Goal: Transaction & Acquisition: Book appointment/travel/reservation

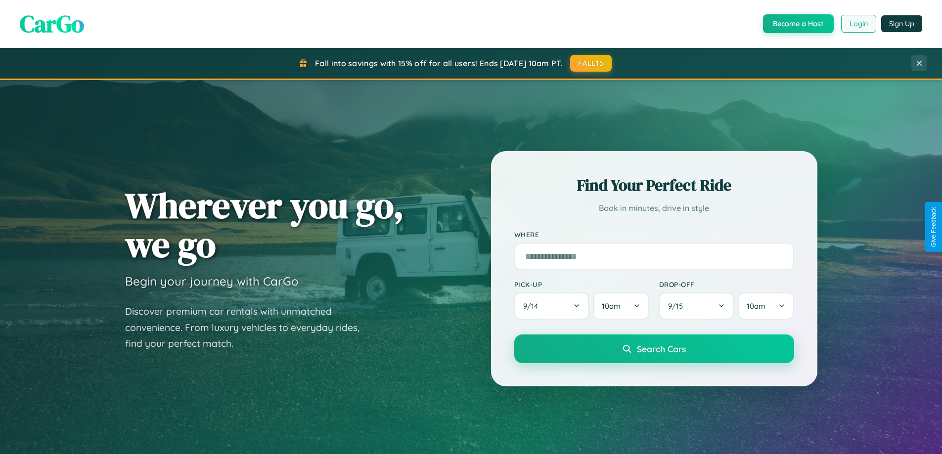
click at [858, 24] on button "Login" at bounding box center [858, 24] width 35 height 18
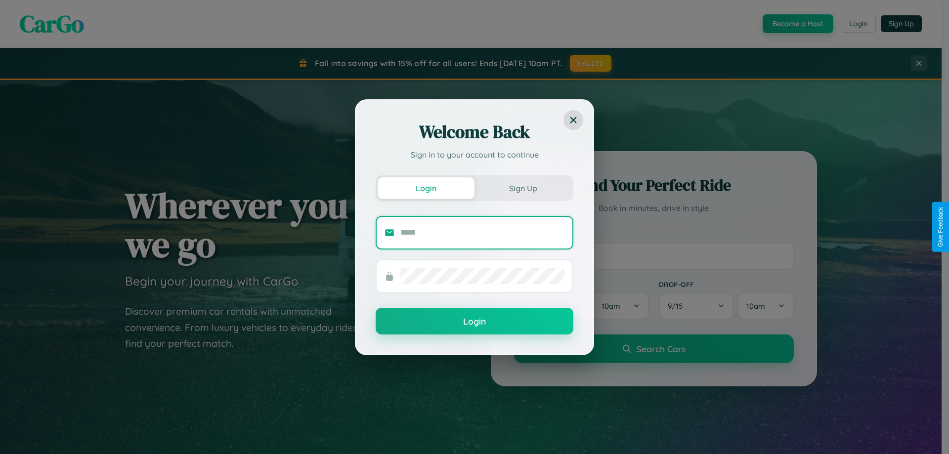
click at [483, 232] on input "text" at bounding box center [483, 233] width 164 height 16
type input "**********"
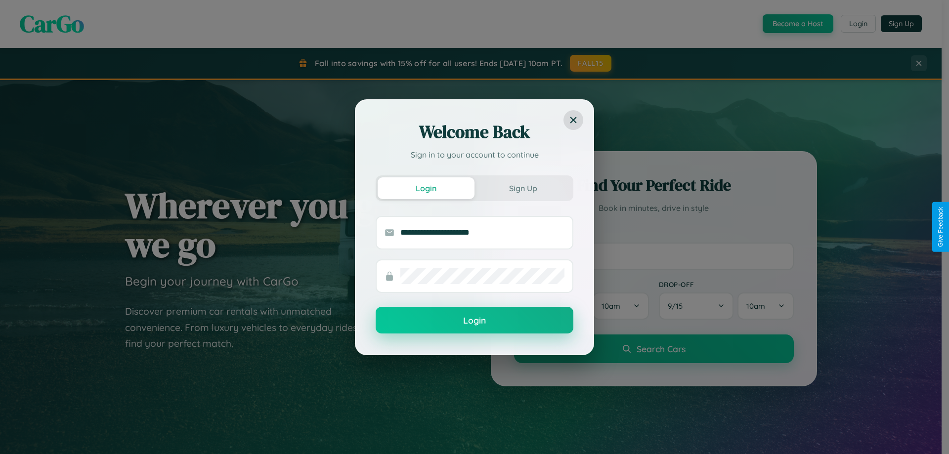
click at [475, 321] on button "Login" at bounding box center [475, 320] width 198 height 27
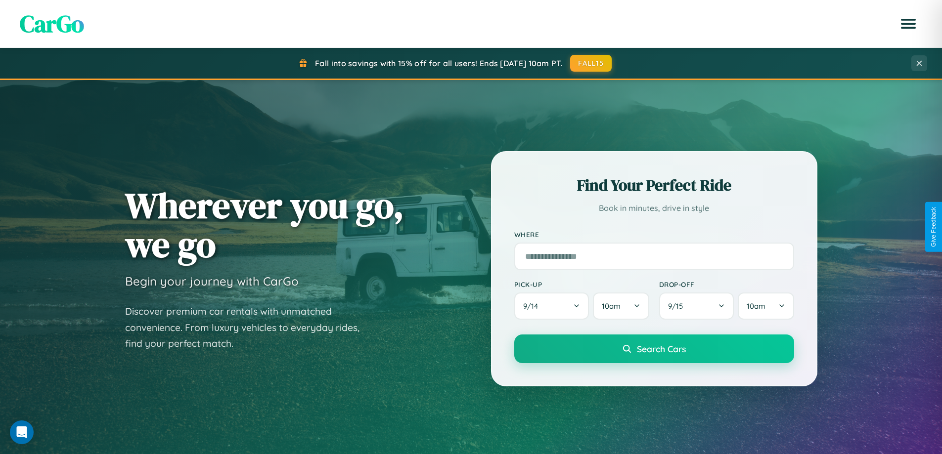
scroll to position [426, 0]
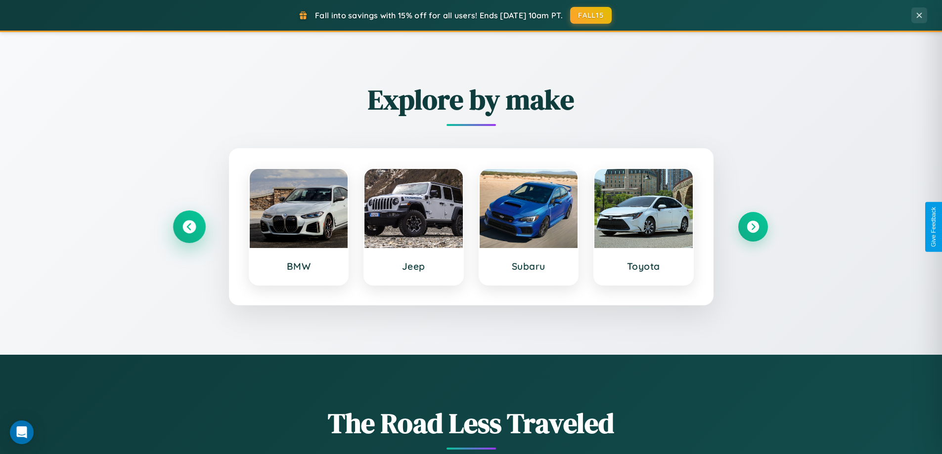
click at [189, 227] on icon at bounding box center [188, 227] width 13 height 13
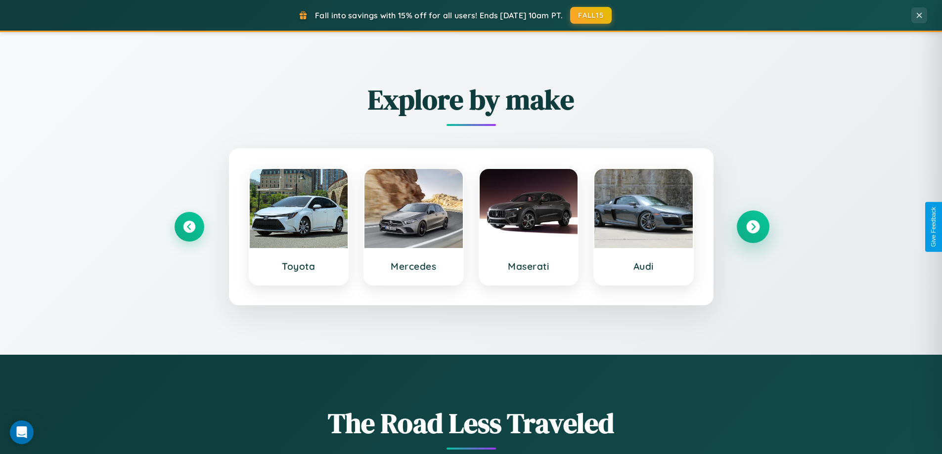
click at [753, 227] on icon at bounding box center [752, 227] width 13 height 13
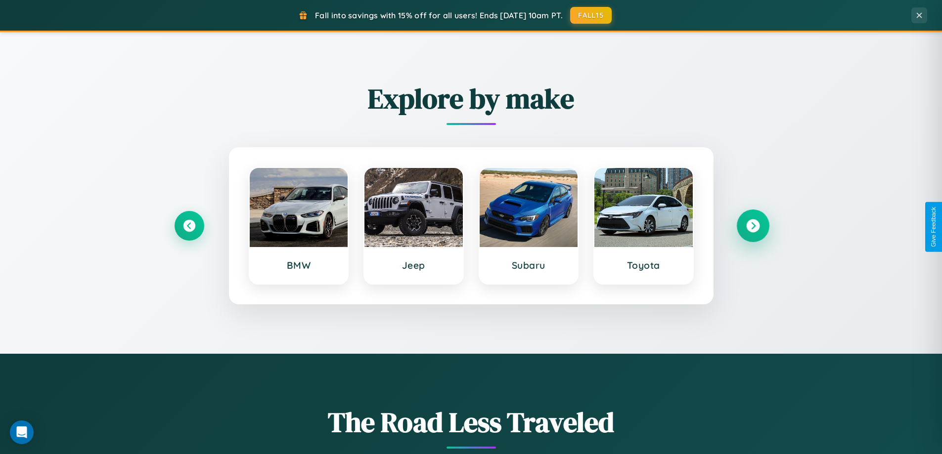
scroll to position [680, 0]
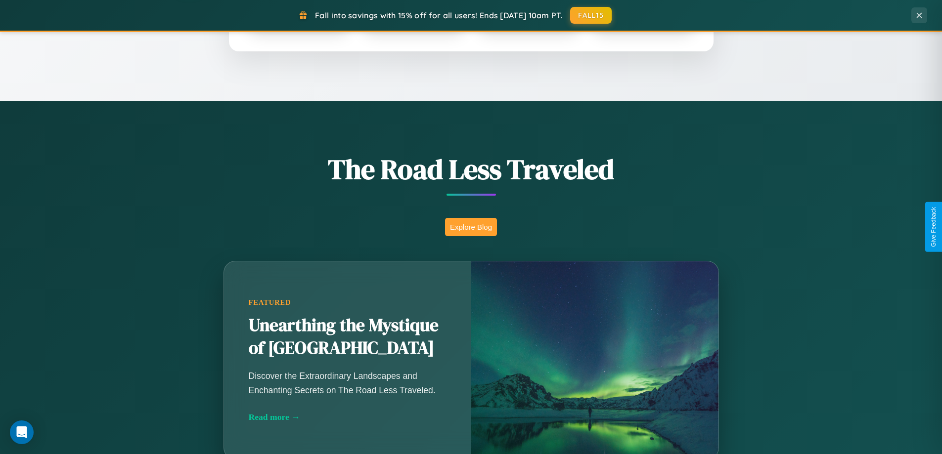
click at [471, 227] on button "Explore Blog" at bounding box center [471, 227] width 52 height 18
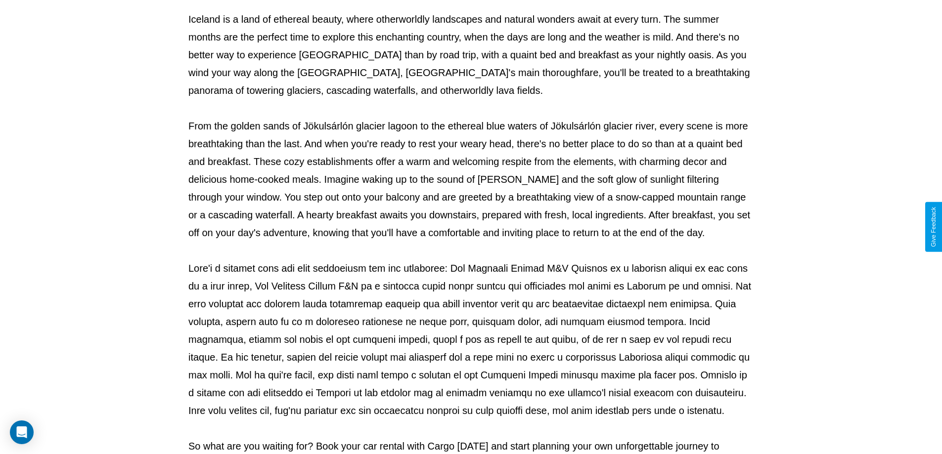
scroll to position [320, 0]
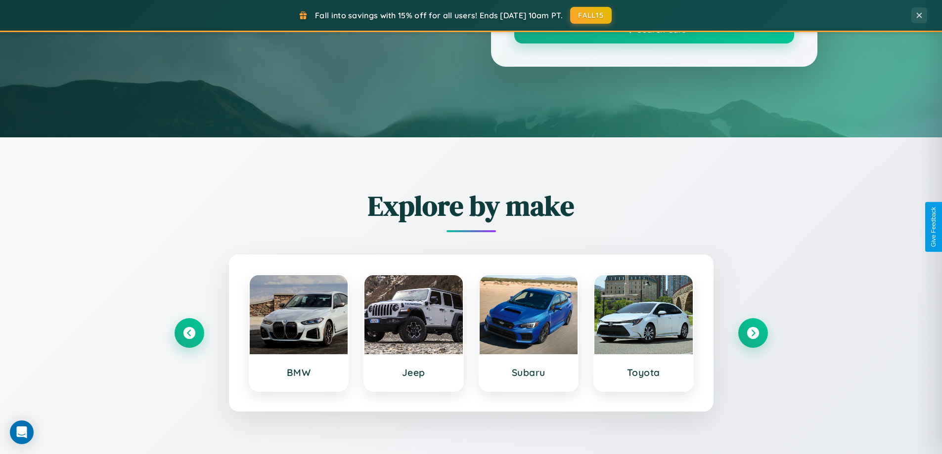
scroll to position [680, 0]
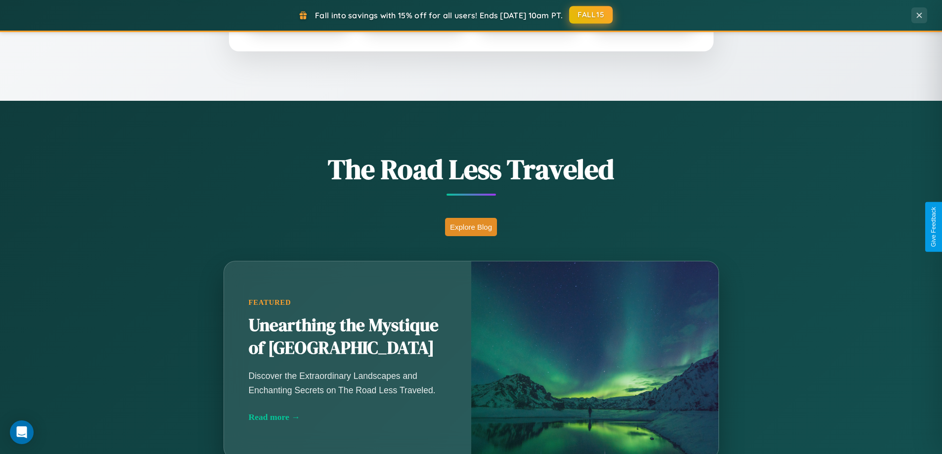
click at [591, 15] on button "FALL15" at bounding box center [591, 15] width 44 height 18
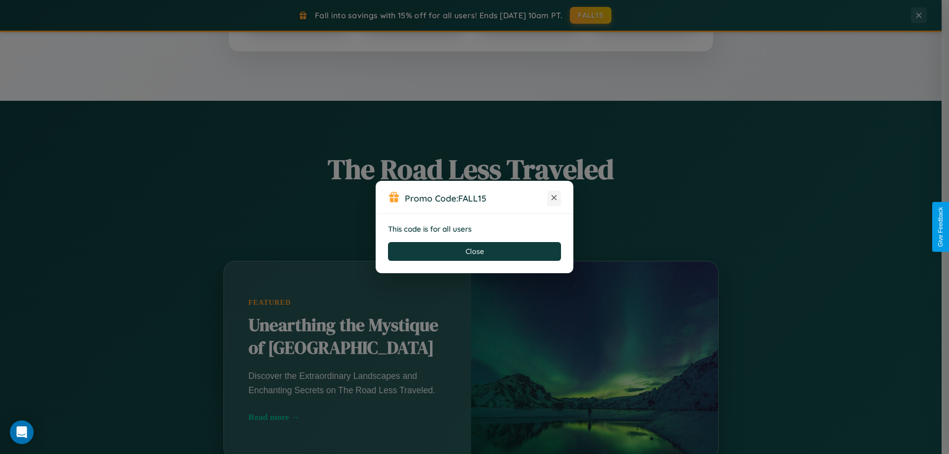
click at [554, 198] on icon at bounding box center [554, 198] width 10 height 10
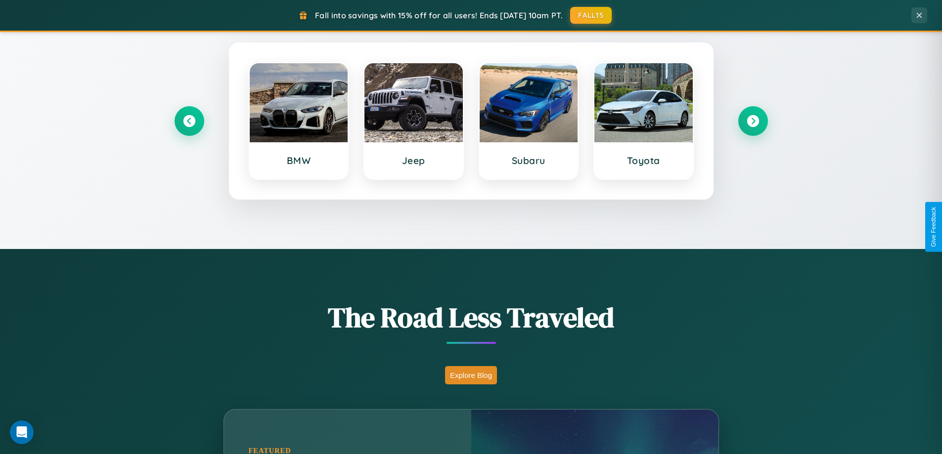
scroll to position [29, 0]
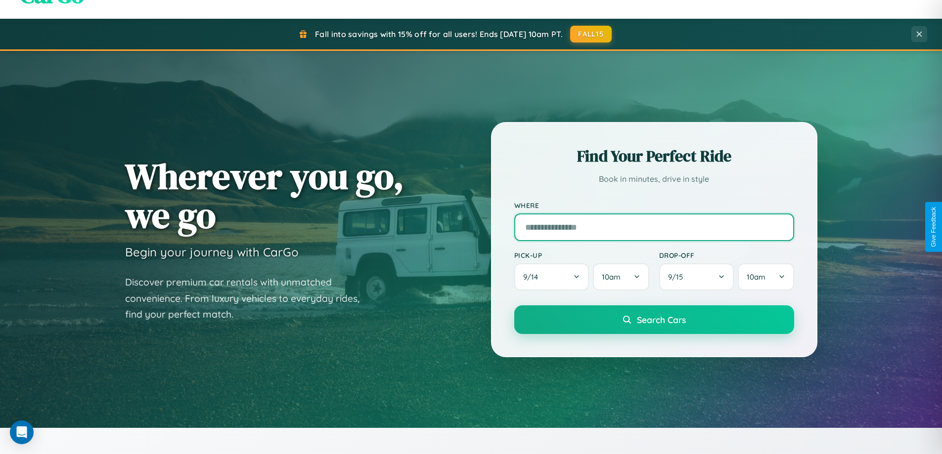
click at [654, 227] on input "text" at bounding box center [654, 228] width 280 height 28
type input "*********"
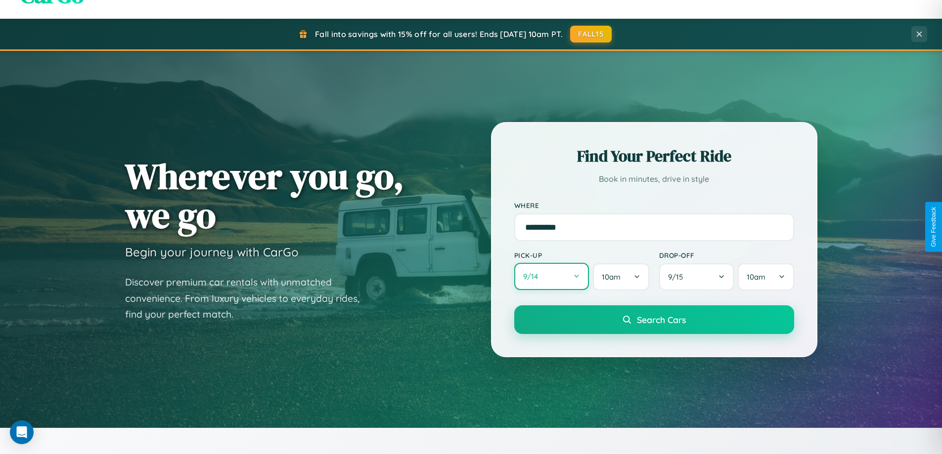
click at [551, 277] on button "9 / 14" at bounding box center [551, 276] width 75 height 27
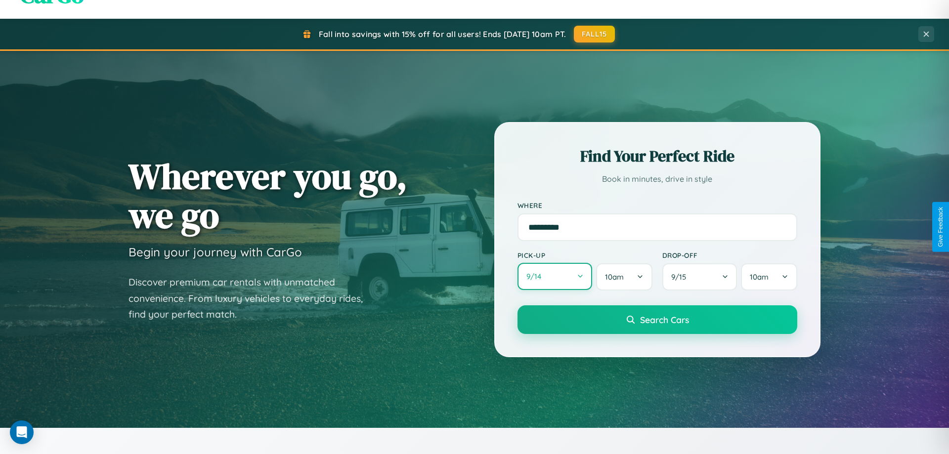
select select "*"
select select "****"
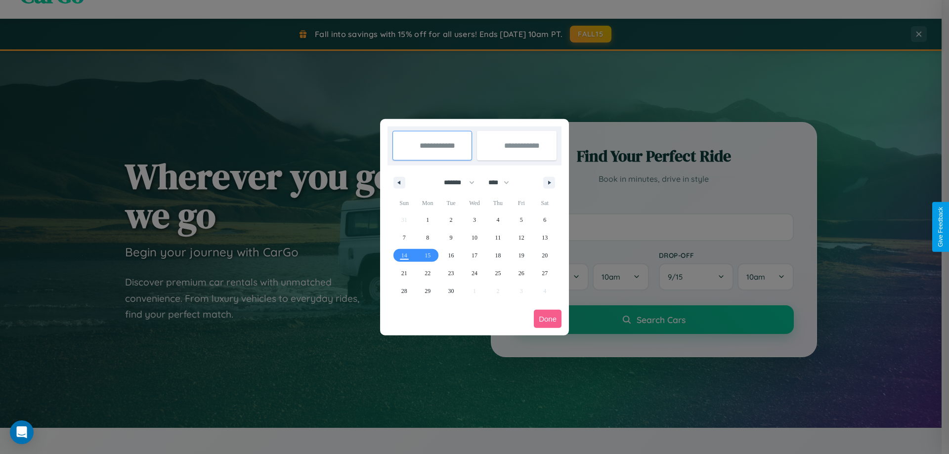
drag, startPoint x: 455, startPoint y: 182, endPoint x: 475, endPoint y: 198, distance: 25.3
click at [455, 182] on select "******* ******** ***** ***** *** **** **** ****** ********* ******* ******** **…" at bounding box center [458, 183] width 42 height 16
select select "**"
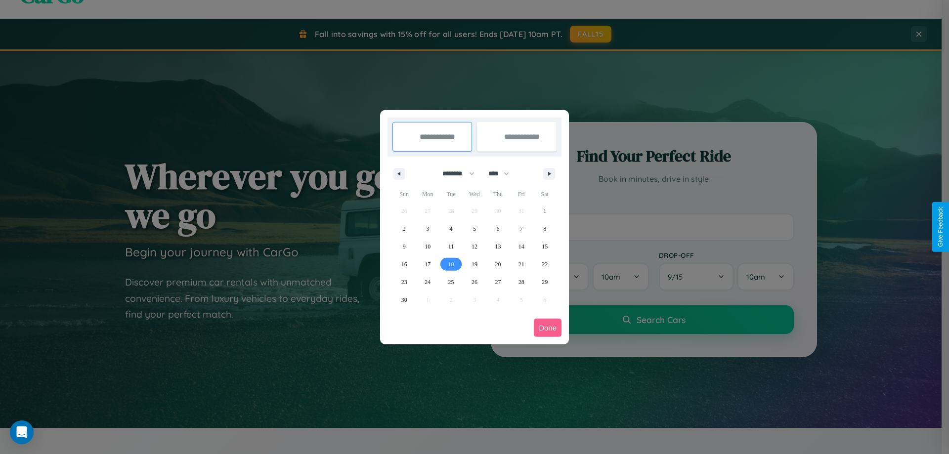
click at [451, 264] on span "18" at bounding box center [452, 265] width 6 height 18
type input "**********"
click at [474, 264] on span "19" at bounding box center [475, 265] width 6 height 18
type input "**********"
click at [548, 328] on button "Done" at bounding box center [548, 328] width 28 height 18
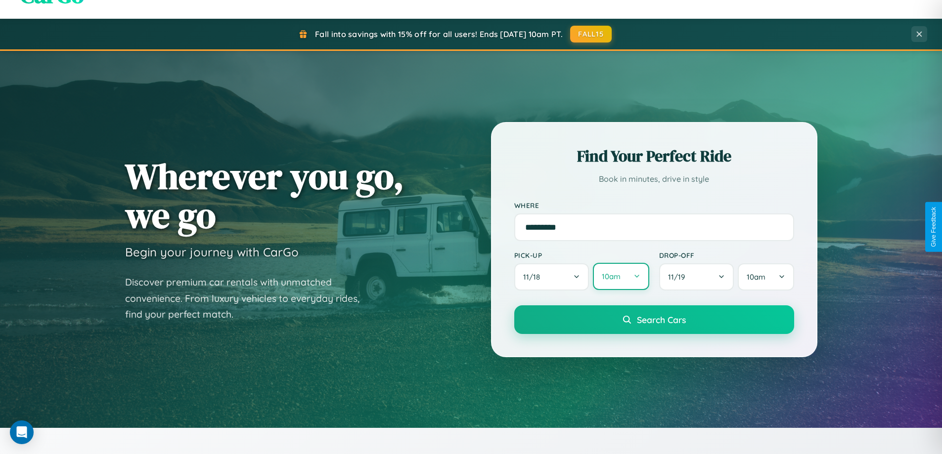
click at [621, 277] on button "10am" at bounding box center [621, 276] width 56 height 27
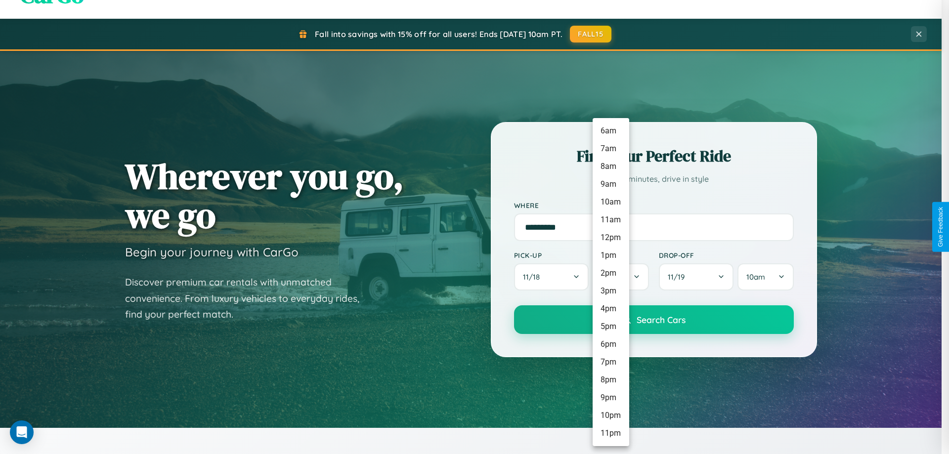
click at [611, 380] on li "8pm" at bounding box center [611, 380] width 37 height 18
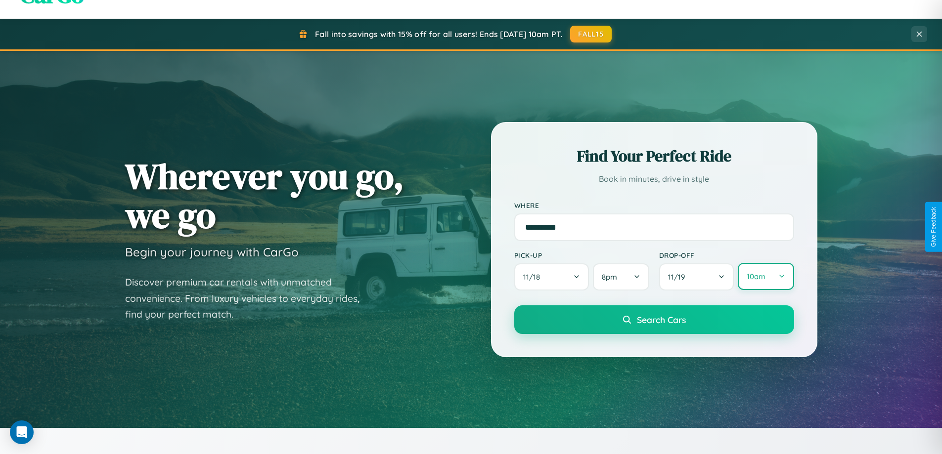
click at [765, 277] on button "10am" at bounding box center [766, 276] width 56 height 27
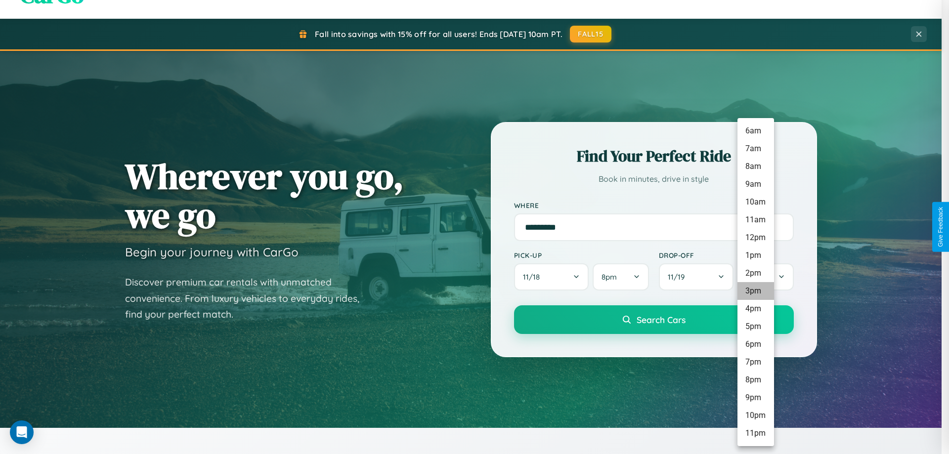
click at [756, 291] on li "3pm" at bounding box center [756, 291] width 37 height 18
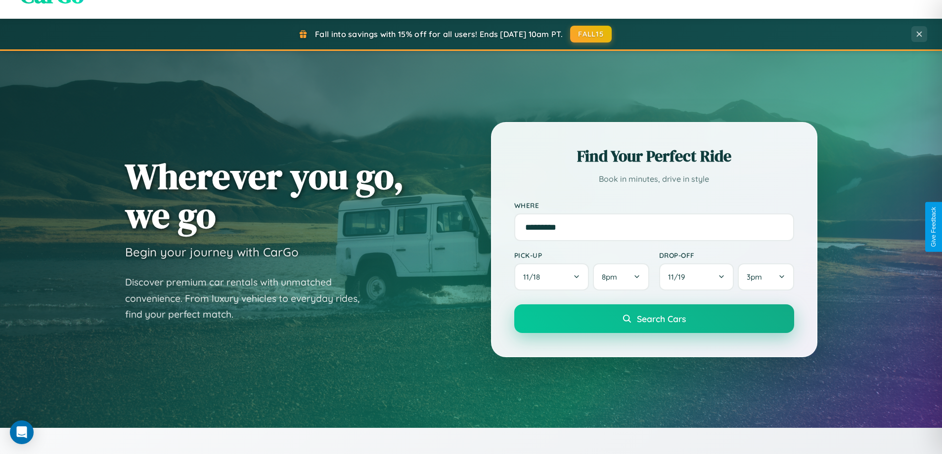
click at [654, 319] on span "Search Cars" at bounding box center [661, 319] width 49 height 11
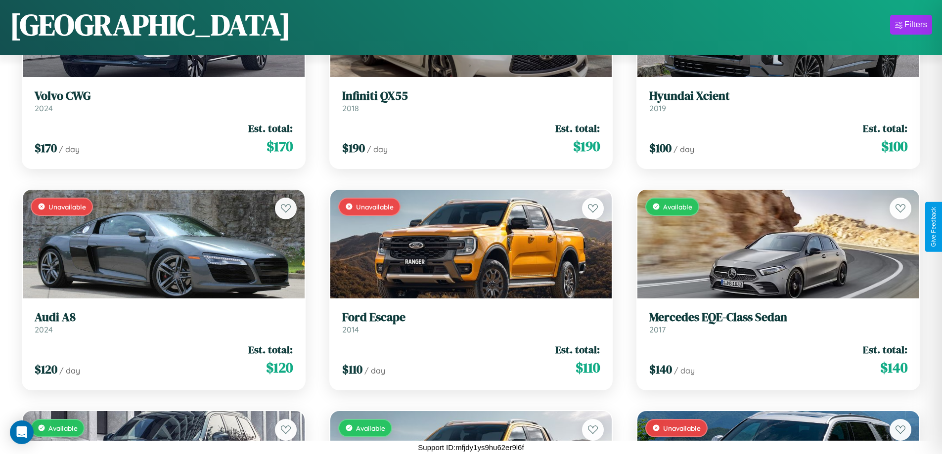
scroll to position [8775, 0]
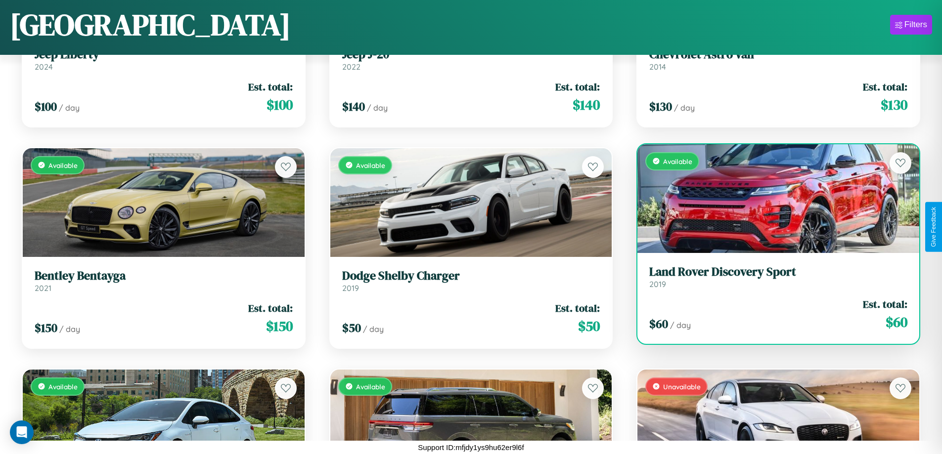
click at [772, 277] on h3 "Land Rover Discovery Sport" at bounding box center [778, 272] width 258 height 14
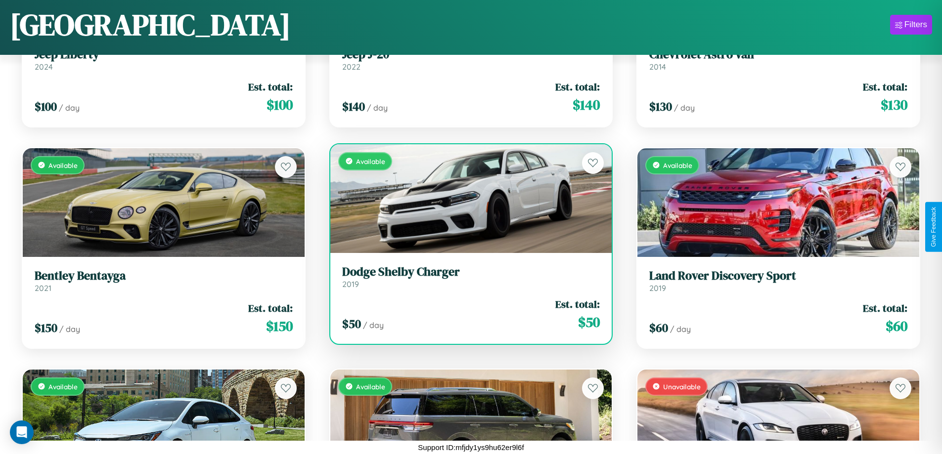
scroll to position [2575, 0]
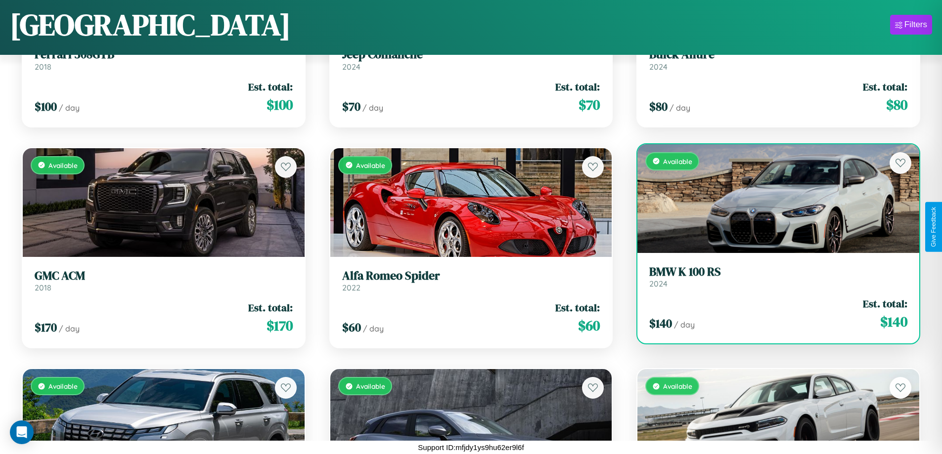
click at [772, 318] on div "$ 140 / day Est. total: $ 140" at bounding box center [778, 314] width 258 height 35
click at [772, 314] on div "$ 140 / day Est. total: $ 140" at bounding box center [778, 314] width 258 height 35
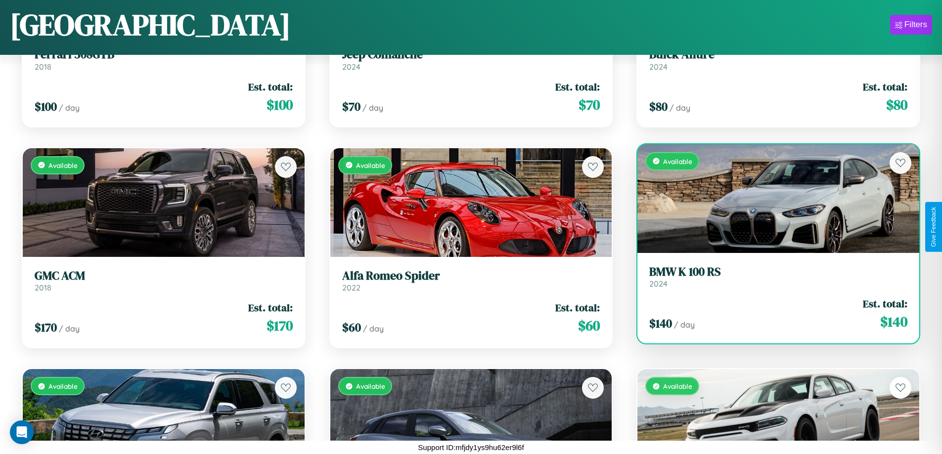
click at [772, 314] on div "$ 140 / day Est. total: $ 140" at bounding box center [778, 314] width 258 height 35
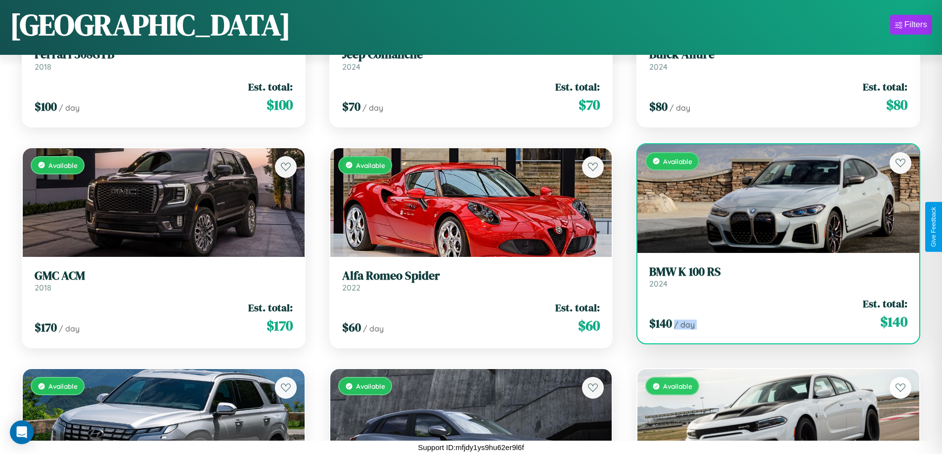
click at [772, 314] on div "$ 140 / day Est. total: $ 140" at bounding box center [778, 314] width 258 height 35
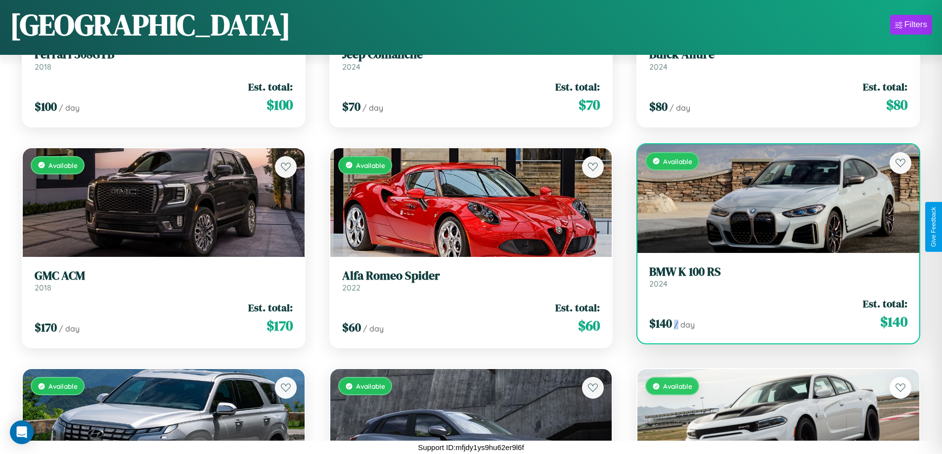
click at [772, 314] on div "$ 140 / day Est. total: $ 140" at bounding box center [778, 314] width 258 height 35
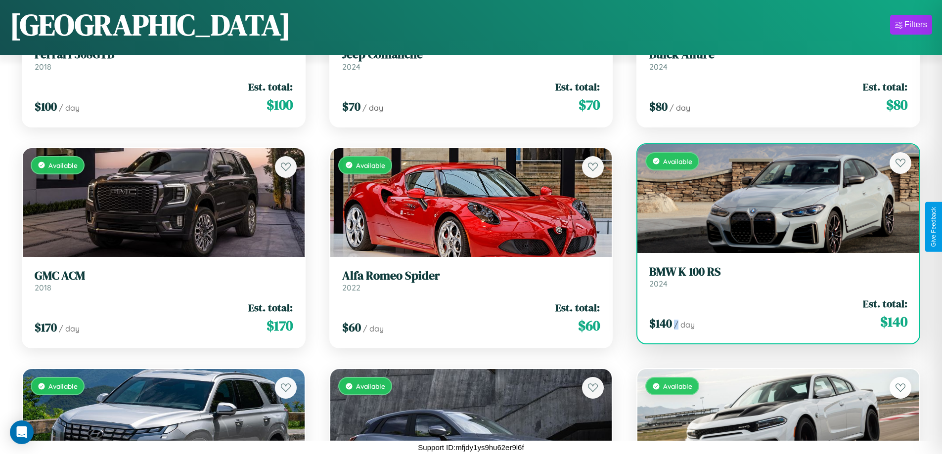
click at [772, 314] on div "$ 140 / day Est. total: $ 140" at bounding box center [778, 314] width 258 height 35
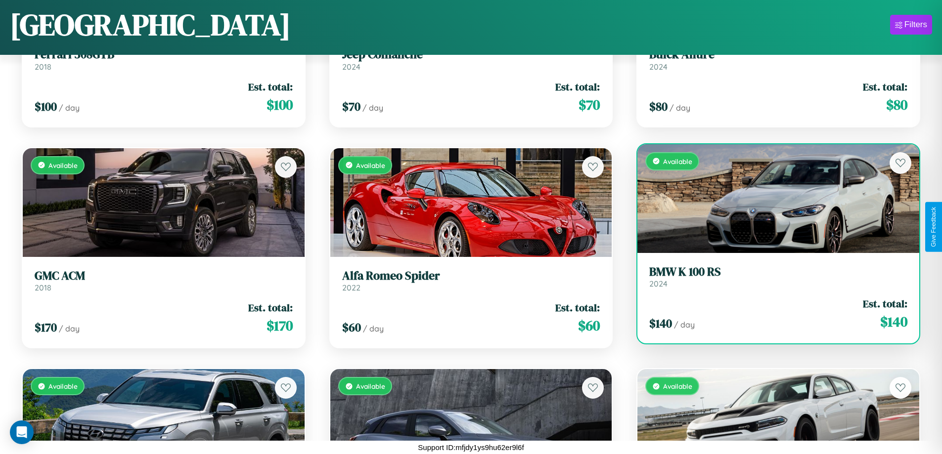
click at [772, 276] on h3 "BMW K 100 RS" at bounding box center [778, 272] width 258 height 14
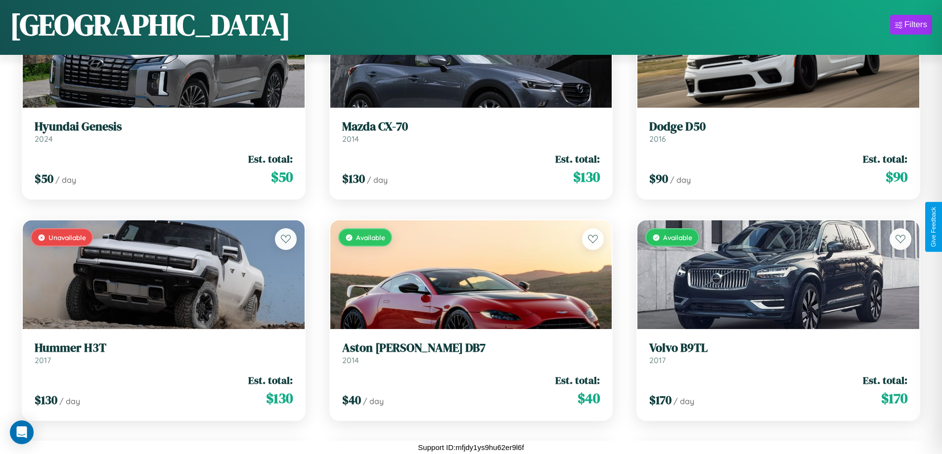
scroll to position [3461, 0]
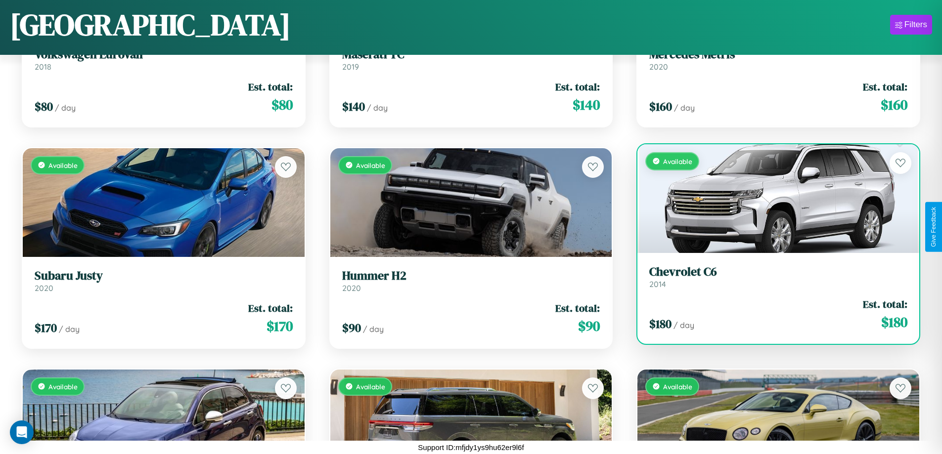
click at [772, 318] on div "$ 180 / day Est. total: $ 180" at bounding box center [778, 314] width 258 height 35
click at [772, 315] on div "$ 180 / day Est. total: $ 180" at bounding box center [778, 314] width 258 height 35
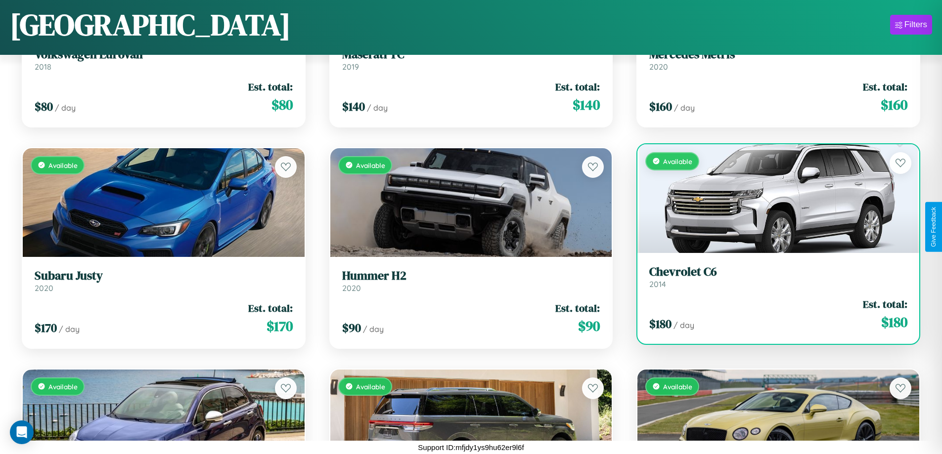
click at [772, 315] on div "$ 180 / day Est. total: $ 180" at bounding box center [778, 314] width 258 height 35
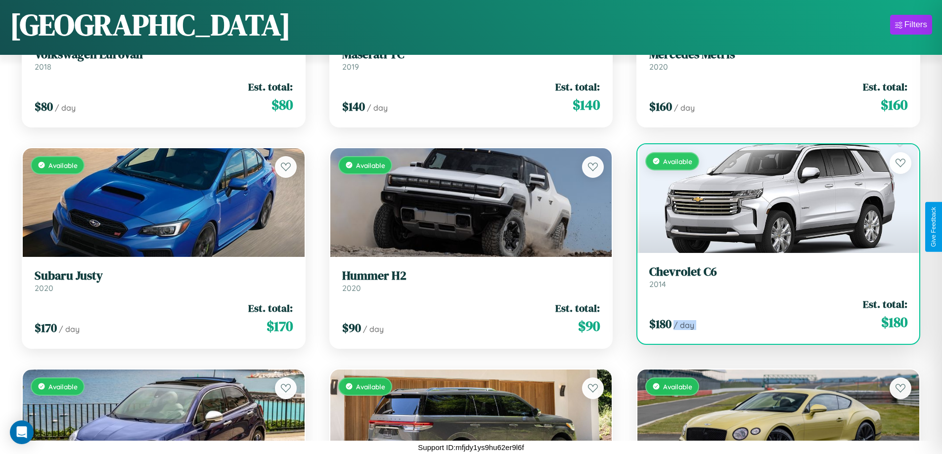
click at [772, 315] on div "$ 180 / day Est. total: $ 180" at bounding box center [778, 314] width 258 height 35
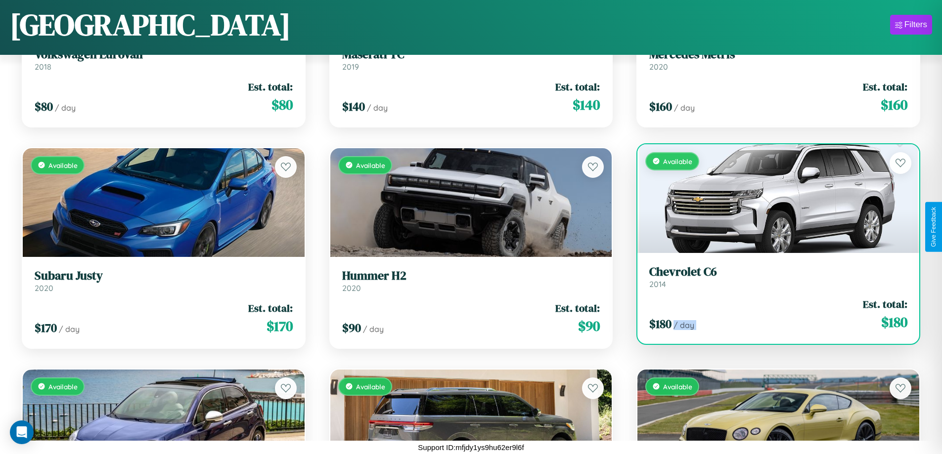
click at [772, 315] on div "$ 180 / day Est. total: $ 180" at bounding box center [778, 314] width 258 height 35
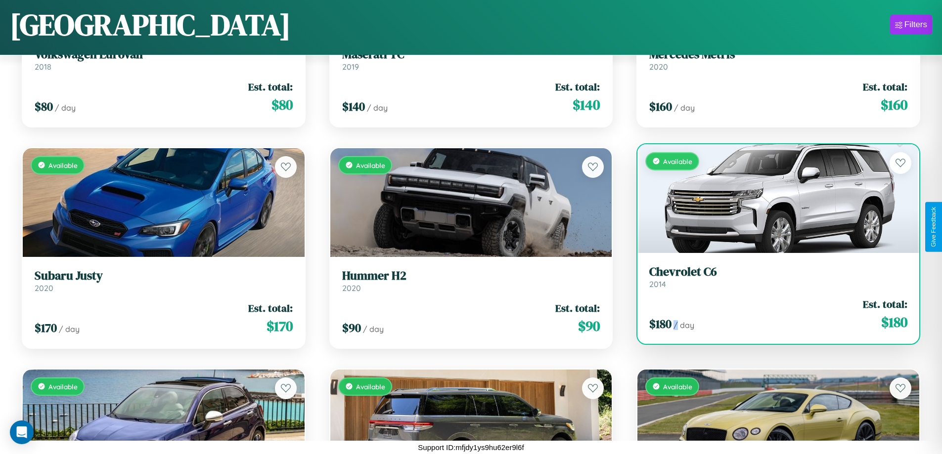
click at [772, 315] on div "$ 180 / day Est. total: $ 180" at bounding box center [778, 314] width 258 height 35
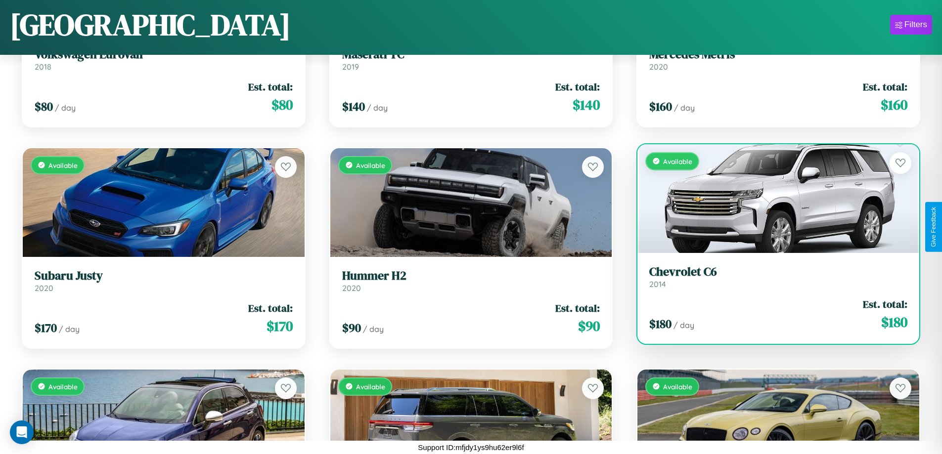
click at [772, 277] on h3 "Chevrolet C6" at bounding box center [778, 272] width 258 height 14
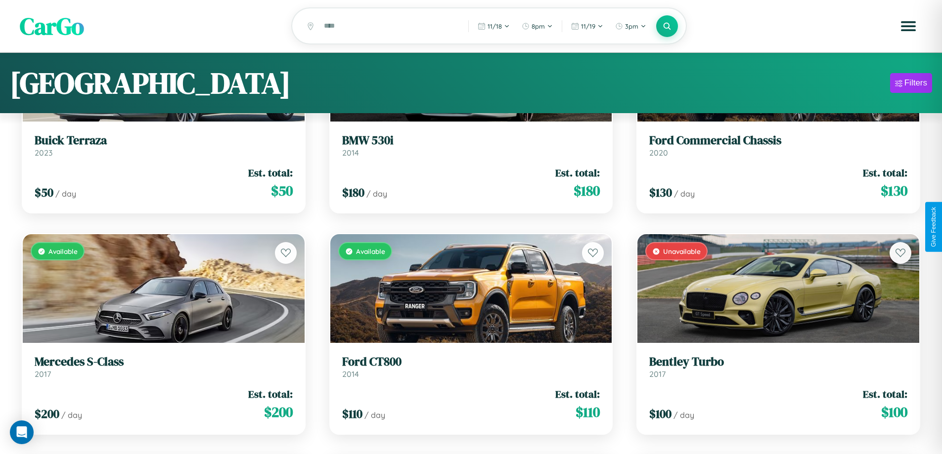
scroll to position [9070, 0]
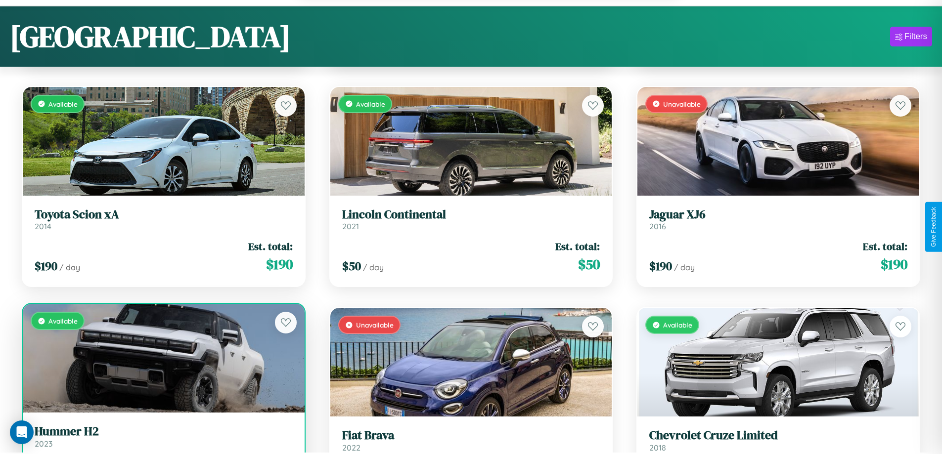
click at [162, 442] on link "Hummer H2 2023" at bounding box center [164, 437] width 258 height 24
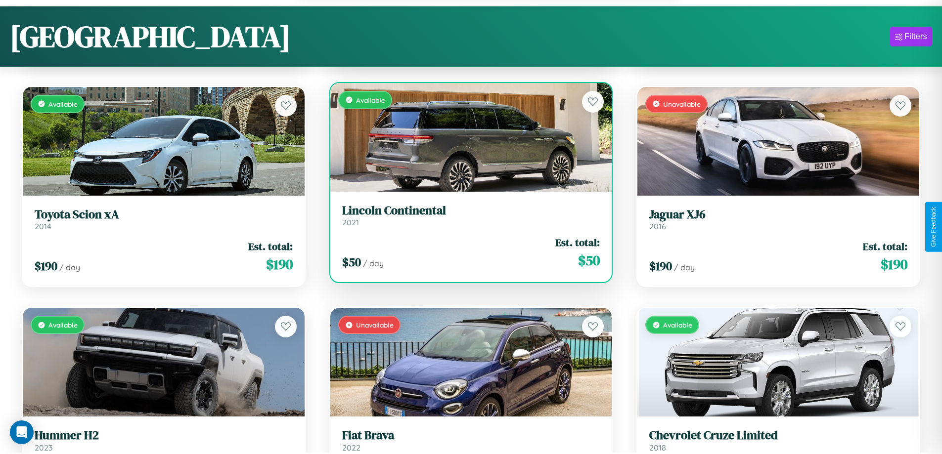
scroll to position [13647, 0]
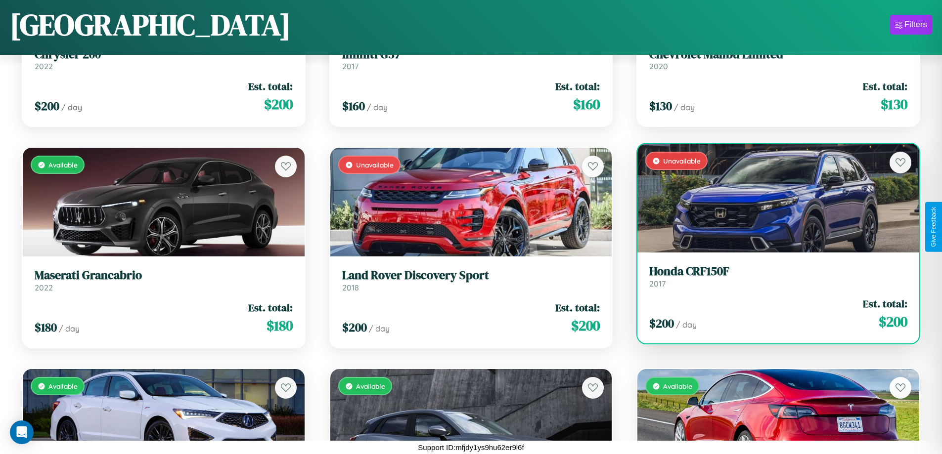
click at [772, 280] on link "Honda CRF150F 2017" at bounding box center [778, 277] width 258 height 24
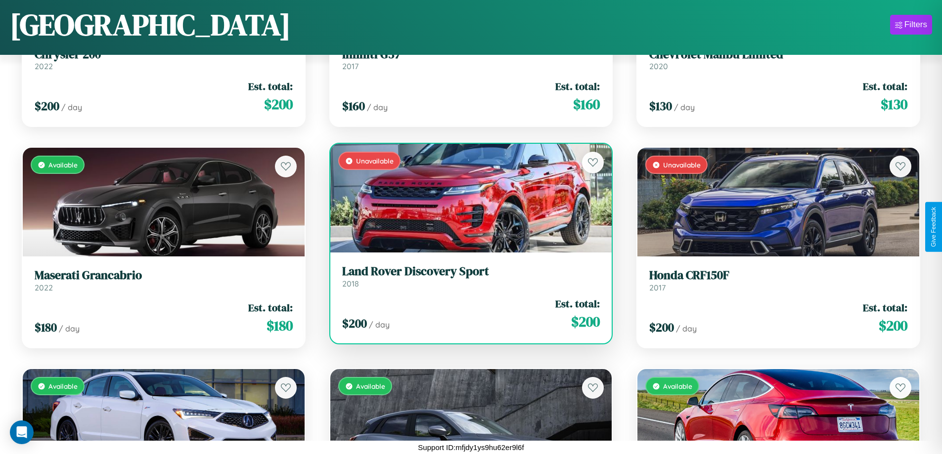
scroll to position [10325, 0]
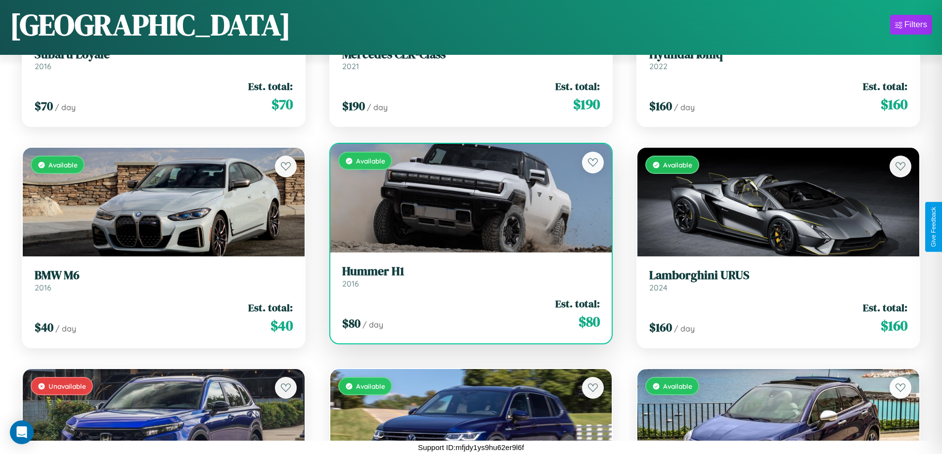
click at [467, 280] on link "Hummer H1 2016" at bounding box center [471, 277] width 258 height 24
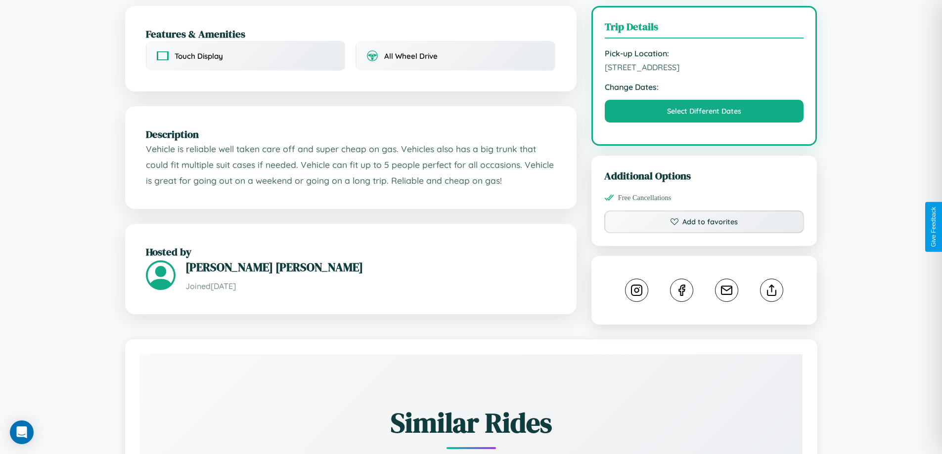
scroll to position [333, 0]
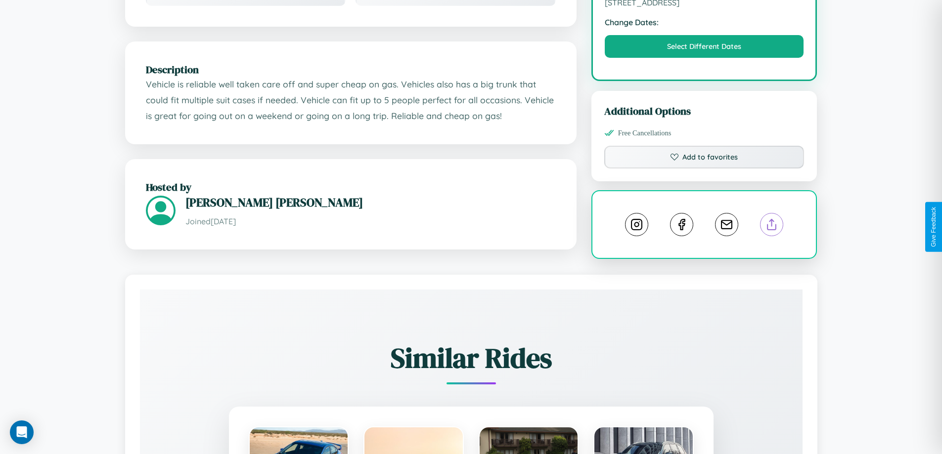
click at [772, 226] on line at bounding box center [772, 223] width 0 height 7
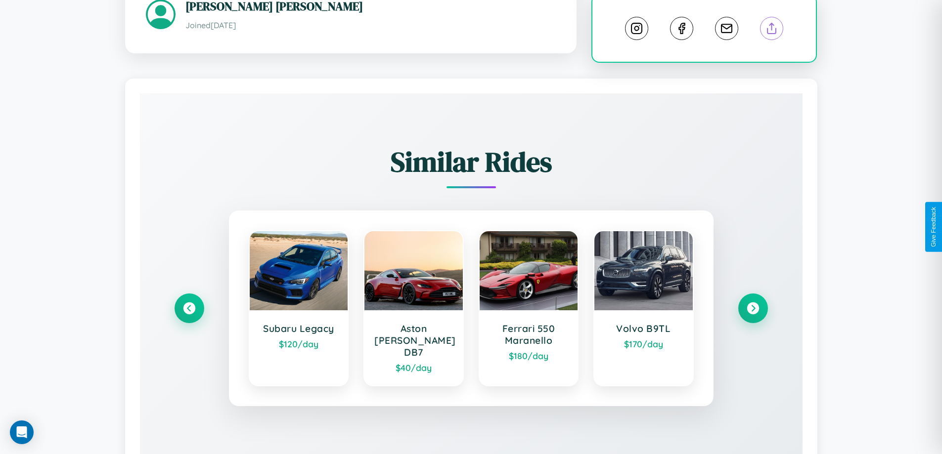
scroll to position [558, 0]
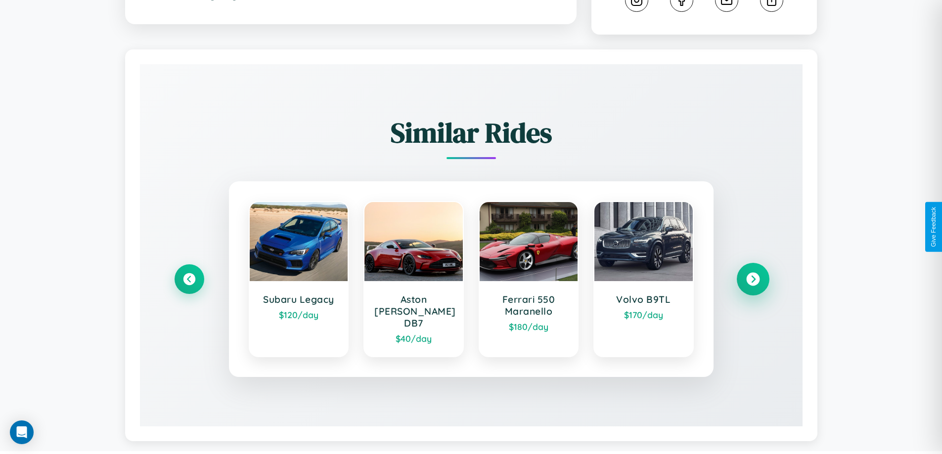
click at [753, 275] on icon at bounding box center [752, 279] width 13 height 13
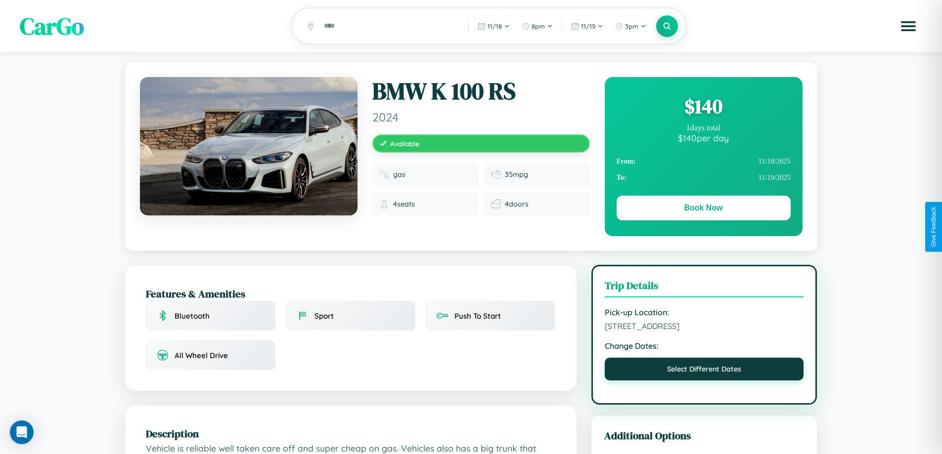
click at [704, 371] on button "Select Different Dates" at bounding box center [704, 369] width 199 height 23
select select "*"
select select "****"
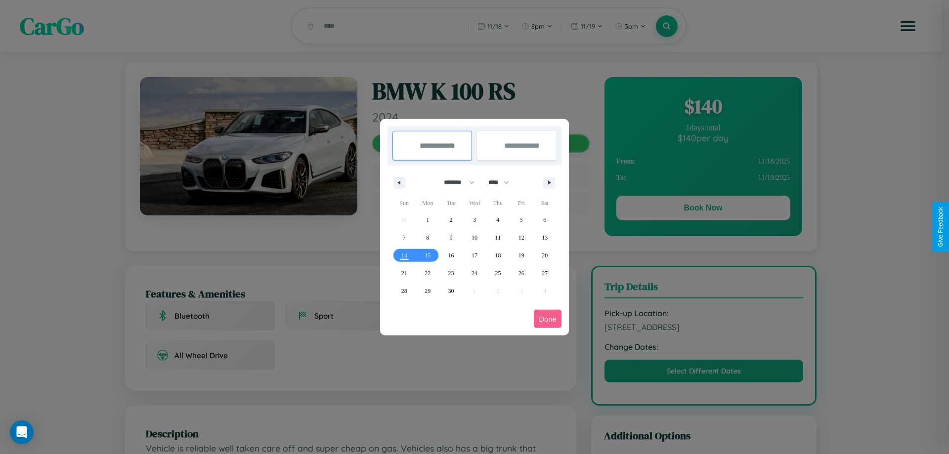
drag, startPoint x: 455, startPoint y: 182, endPoint x: 475, endPoint y: 198, distance: 25.3
click at [455, 182] on select "******* ******** ***** ***** *** **** **** ****** ********* ******* ******** **…" at bounding box center [458, 183] width 42 height 16
select select "*"
click at [503, 182] on select "**** **** **** **** **** **** **** **** **** **** **** **** **** **** **** ****…" at bounding box center [499, 183] width 30 height 16
select select "****"
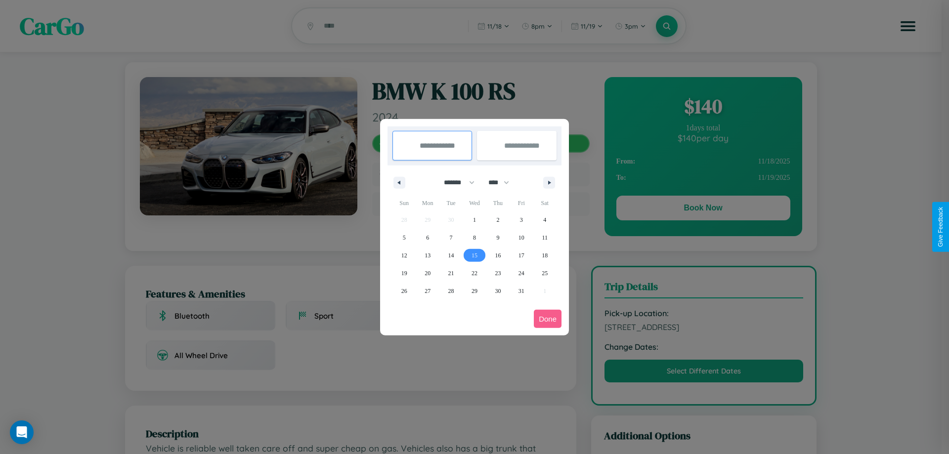
click at [474, 255] on span "15" at bounding box center [475, 256] width 6 height 18
type input "**********"
click at [545, 255] on span "18" at bounding box center [545, 256] width 6 height 18
type input "**********"
click at [548, 319] on button "Done" at bounding box center [548, 319] width 28 height 18
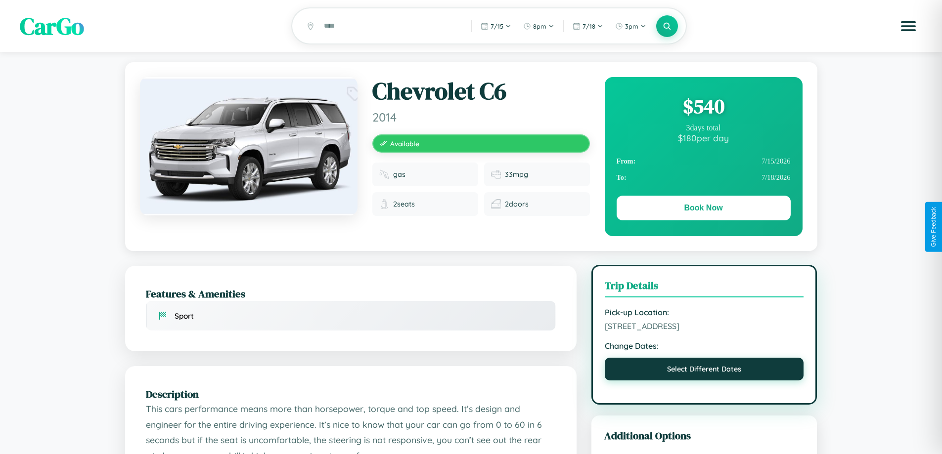
click at [704, 371] on button "Select Different Dates" at bounding box center [704, 369] width 199 height 23
select select "*"
select select "****"
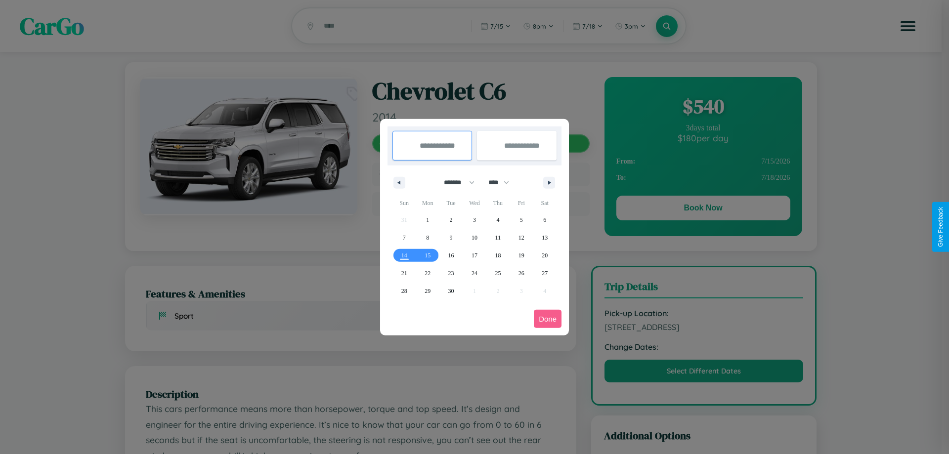
click at [455, 182] on select "******* ******** ***** ***** *** **** **** ****** ********* ******* ******** **…" at bounding box center [458, 183] width 42 height 16
select select "*"
drag, startPoint x: 503, startPoint y: 182, endPoint x: 475, endPoint y: 198, distance: 32.8
click at [503, 182] on select "**** **** **** **** **** **** **** **** **** **** **** **** **** **** **** ****…" at bounding box center [499, 183] width 30 height 16
select select "****"
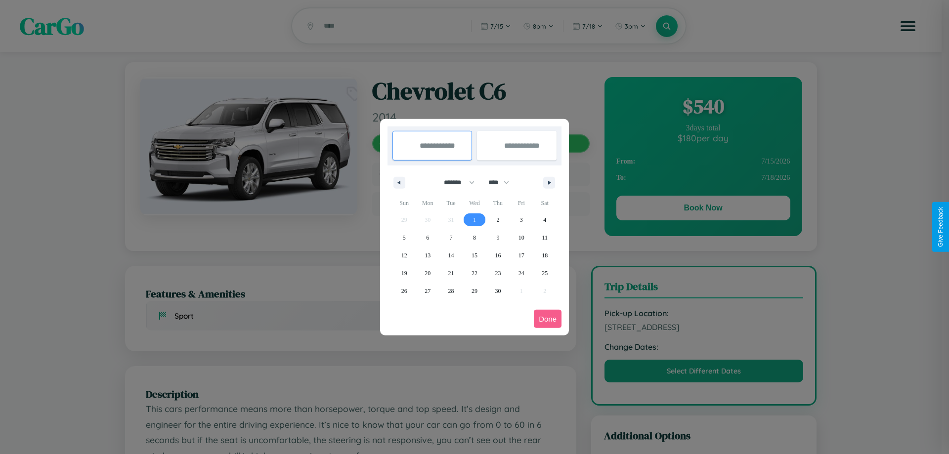
click at [474, 220] on span "1" at bounding box center [474, 220] width 3 height 18
type input "**********"
click at [428, 237] on span "6" at bounding box center [427, 238] width 3 height 18
type input "**********"
click at [548, 319] on button "Done" at bounding box center [548, 319] width 28 height 18
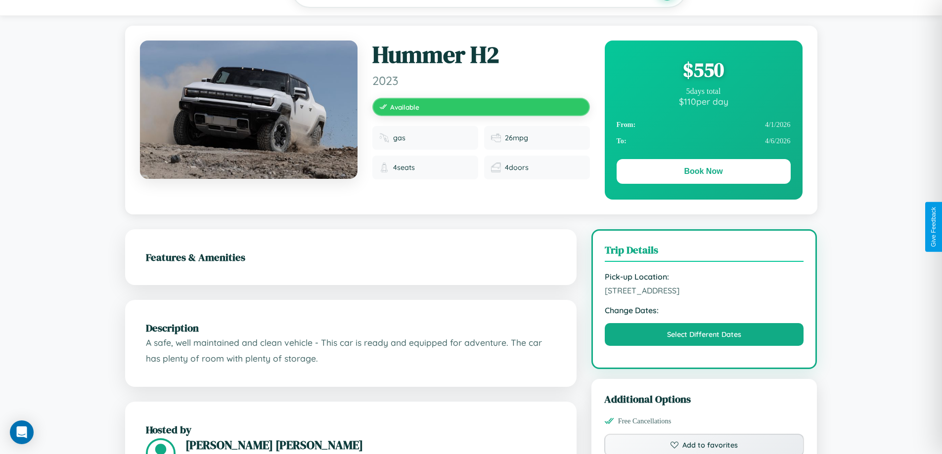
scroll to position [102, 0]
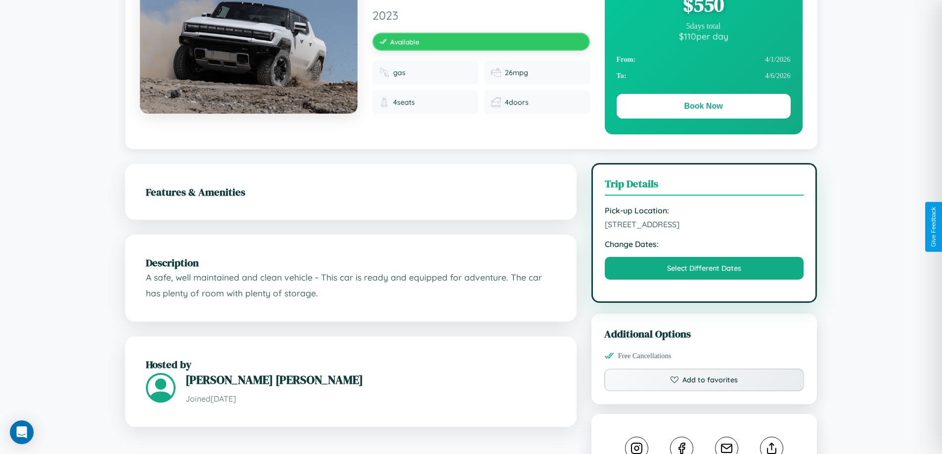
click at [704, 226] on span "[STREET_ADDRESS]" at bounding box center [704, 225] width 199 height 10
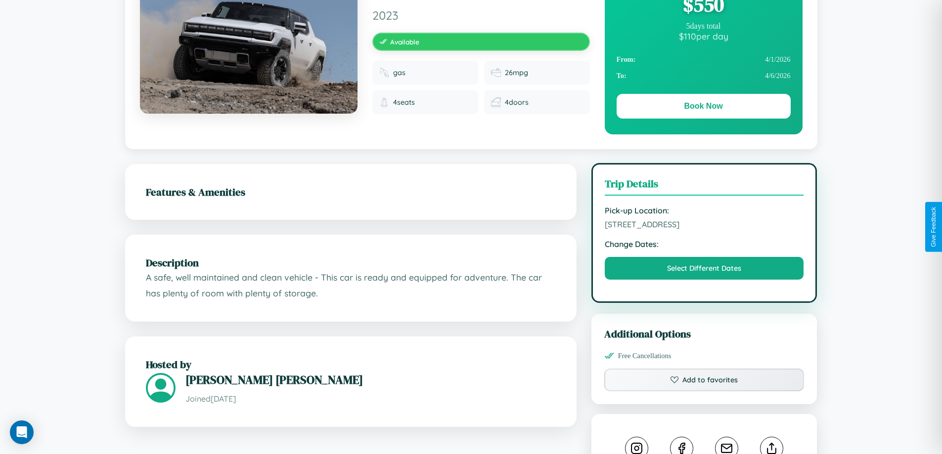
click at [704, 226] on span "[STREET_ADDRESS]" at bounding box center [704, 225] width 199 height 10
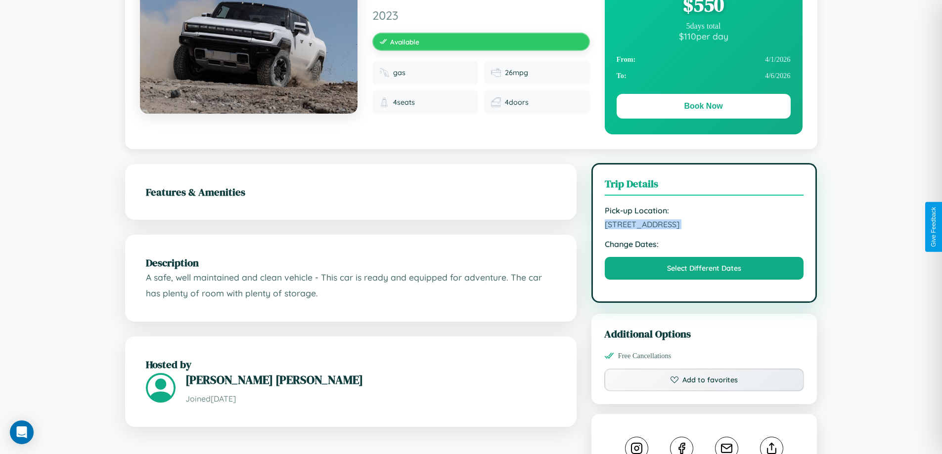
click at [704, 226] on span "[STREET_ADDRESS]" at bounding box center [704, 225] width 199 height 10
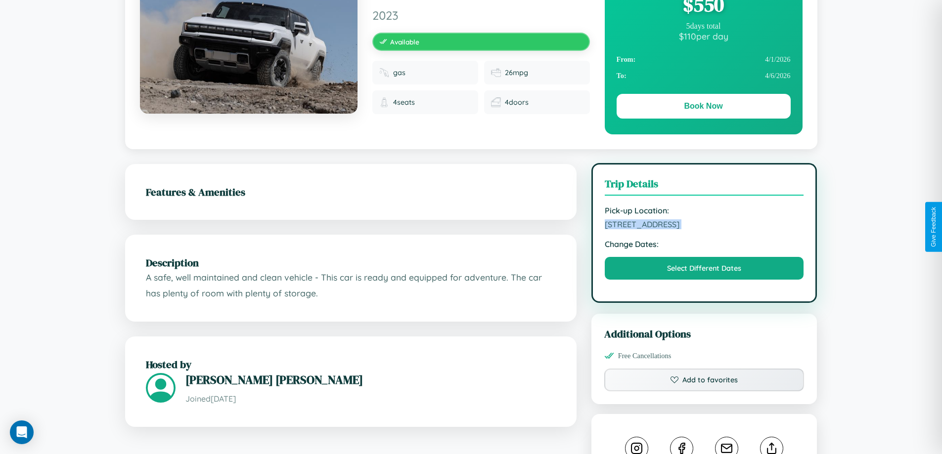
click at [704, 226] on span "[STREET_ADDRESS]" at bounding box center [704, 225] width 199 height 10
click at [704, 226] on span "1871 High Street Melbourne Victoria 83187 Australia" at bounding box center [704, 225] width 199 height 10
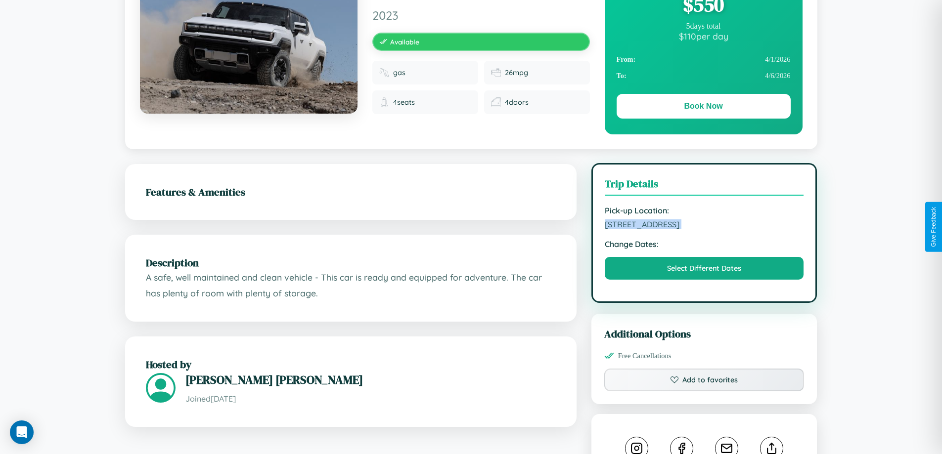
click at [704, 226] on span "1871 High Street Melbourne Victoria 83187 Australia" at bounding box center [704, 225] width 199 height 10
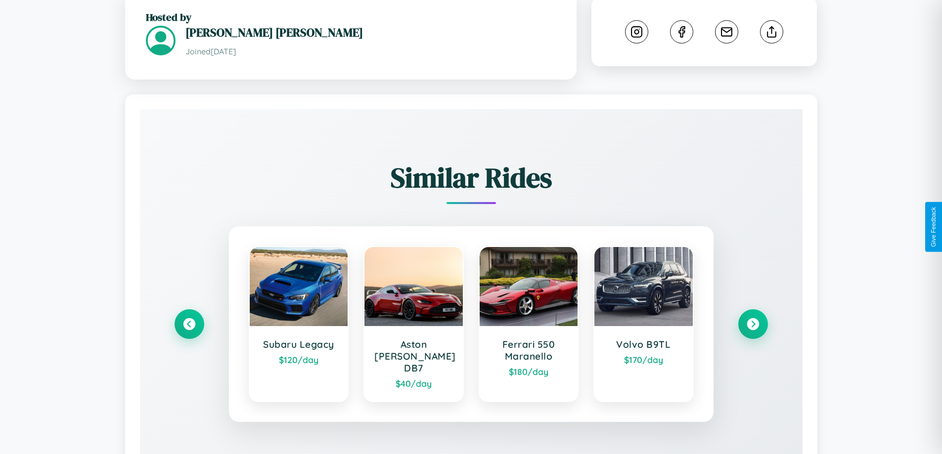
scroll to position [594, 0]
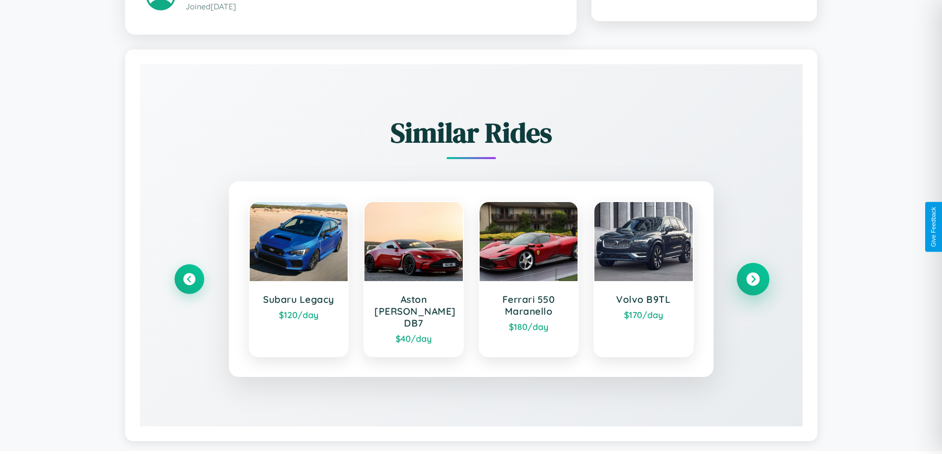
click at [753, 275] on icon at bounding box center [752, 279] width 13 height 13
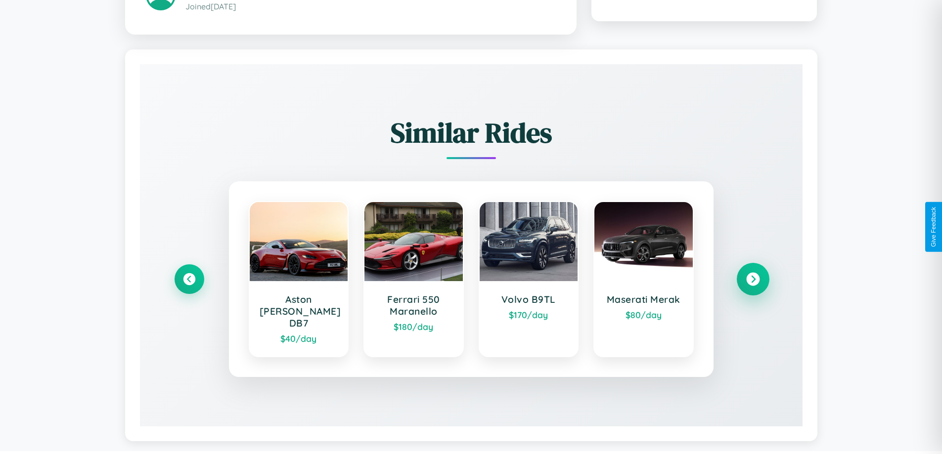
click at [753, 275] on icon at bounding box center [752, 279] width 13 height 13
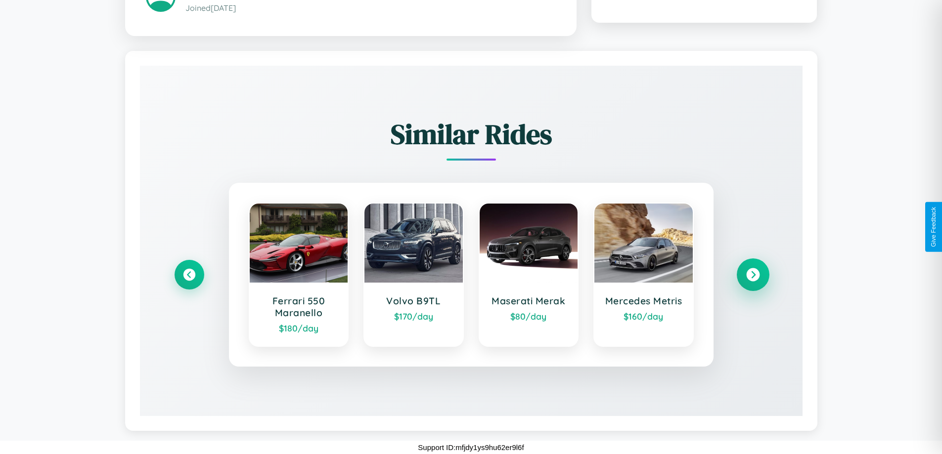
click at [753, 275] on icon at bounding box center [752, 275] width 13 height 13
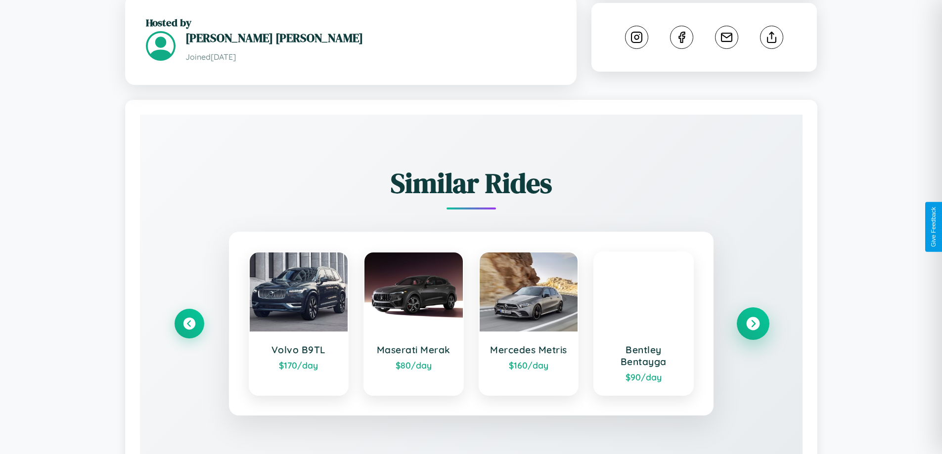
scroll to position [356, 0]
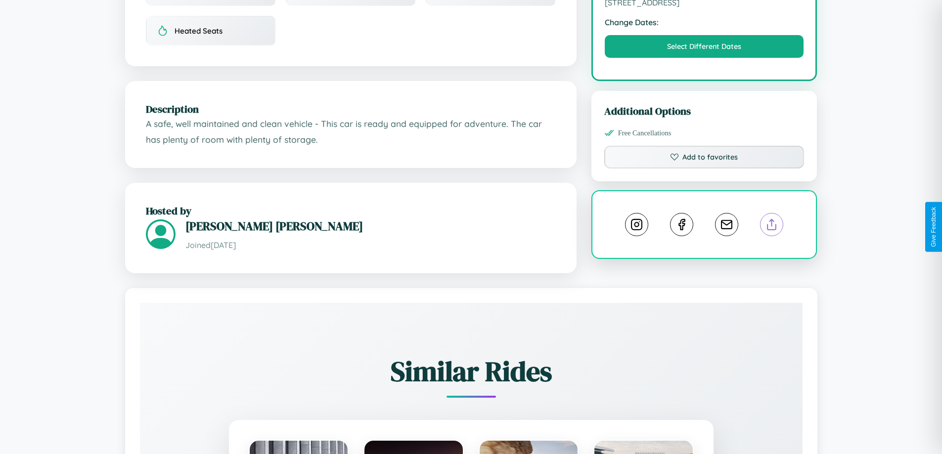
click at [772, 226] on line at bounding box center [772, 223] width 0 height 7
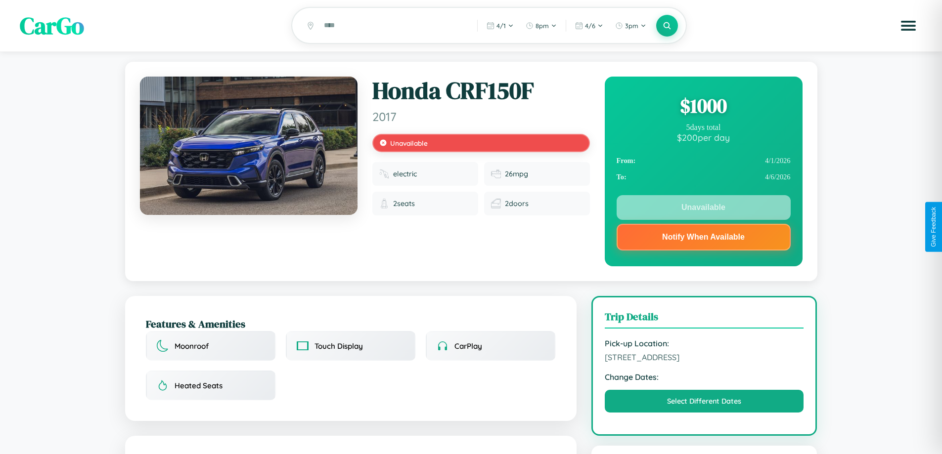
scroll to position [0, 0]
